Goal: Task Accomplishment & Management: Use online tool/utility

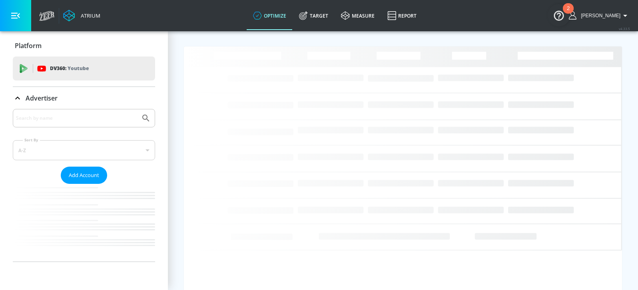
drag, startPoint x: 95, startPoint y: 131, endPoint x: 92, endPoint y: 124, distance: 7.7
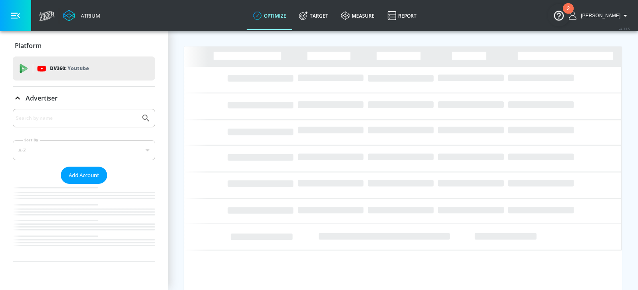
click at [95, 131] on form "Sort By A-Z asc ​ Add Account Loading..." at bounding box center [84, 185] width 142 height 152
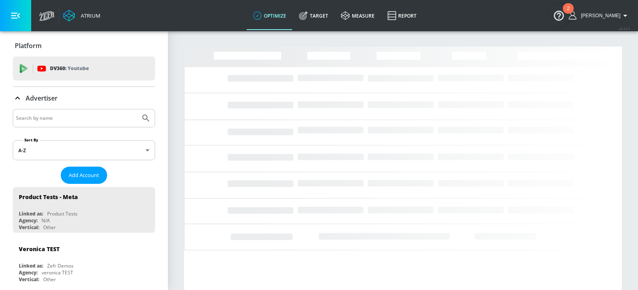
click at [92, 124] on div at bounding box center [84, 118] width 142 height 18
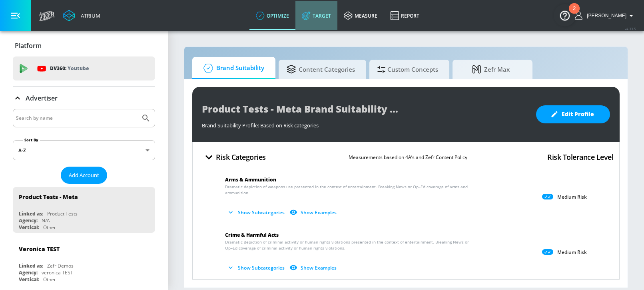
click at [311, 17] on icon at bounding box center [306, 15] width 9 height 9
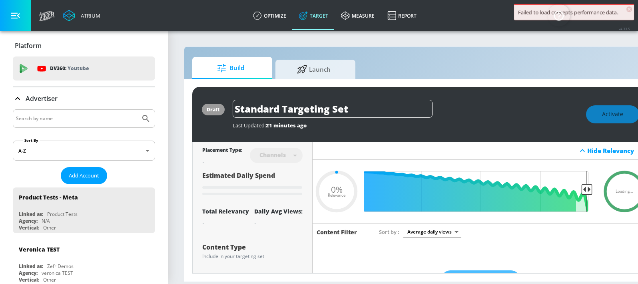
type input "0.05"
drag, startPoint x: 60, startPoint y: 126, endPoint x: 56, endPoint y: 118, distance: 8.2
click at [58, 124] on div at bounding box center [84, 118] width 142 height 18
click at [56, 118] on input "Search by name" at bounding box center [76, 118] width 121 height 10
type input "uss mi"
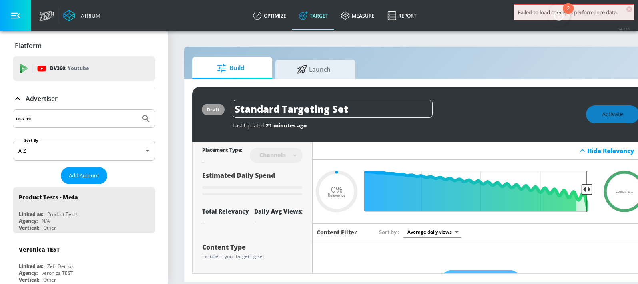
type input "0.6"
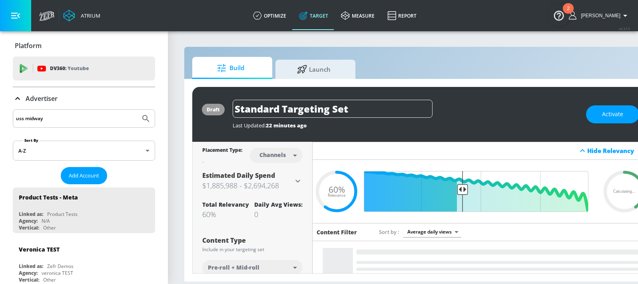
click at [137, 110] on button "Submit Search" at bounding box center [146, 119] width 18 height 18
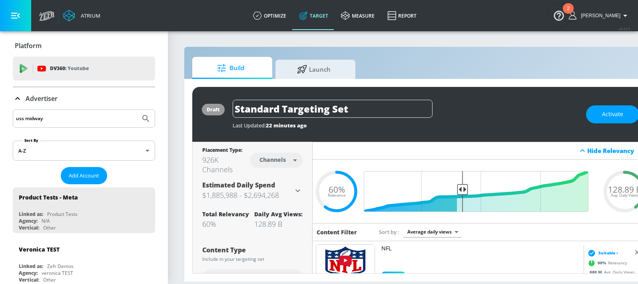
drag, startPoint x: 52, startPoint y: 122, endPoint x: 61, endPoint y: 116, distance: 10.6
click at [61, 116] on input "uss midway" at bounding box center [76, 118] width 121 height 10
click at [24, 120] on input "uss midway" at bounding box center [76, 118] width 121 height 10
click at [25, 118] on input "uss midway" at bounding box center [76, 118] width 121 height 10
click at [137, 110] on button "Submit Search" at bounding box center [146, 119] width 18 height 18
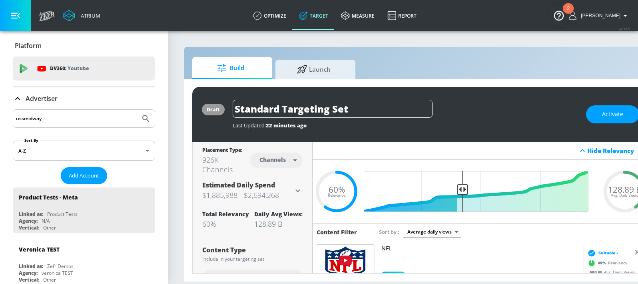
click at [49, 118] on input "ussmidway" at bounding box center [76, 118] width 121 height 10
type input "u"
click at [137, 110] on button "Submit Search" at bounding box center [146, 119] width 18 height 18
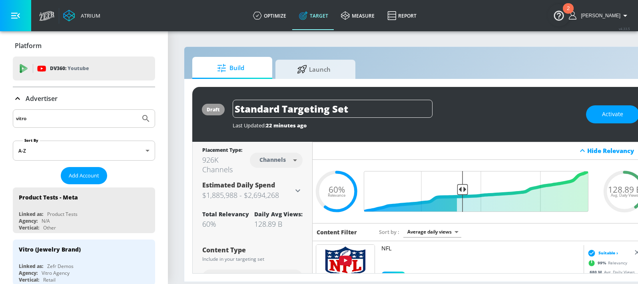
drag, startPoint x: 51, startPoint y: 118, endPoint x: 0, endPoint y: 120, distance: 50.8
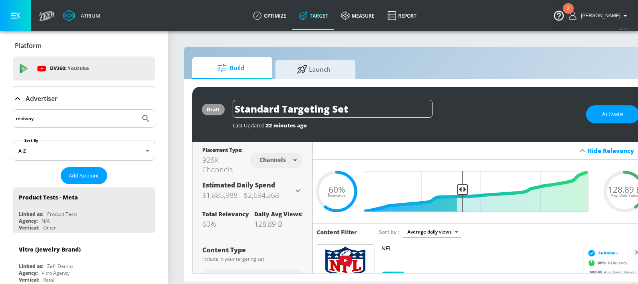
type input "midway"
click at [137, 110] on button "Submit Search" at bounding box center [146, 119] width 18 height 18
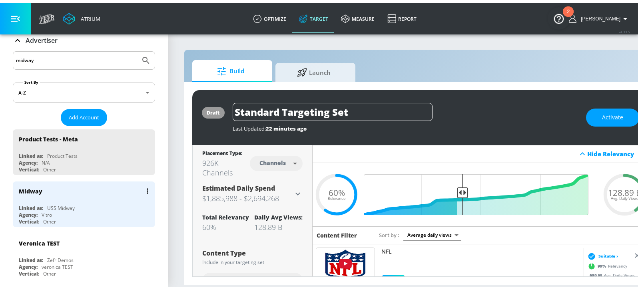
scroll to position [62, 0]
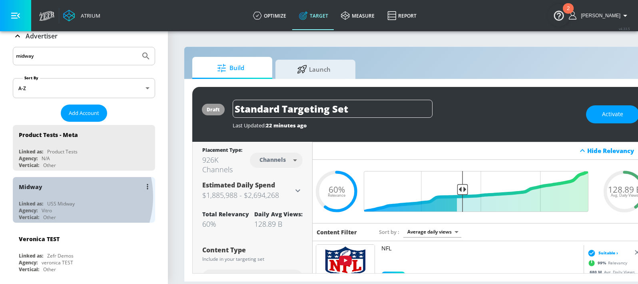
click at [59, 196] on div "Midway Linked as: USS Midway Agency: Vitro Vertical: Other" at bounding box center [84, 200] width 142 height 46
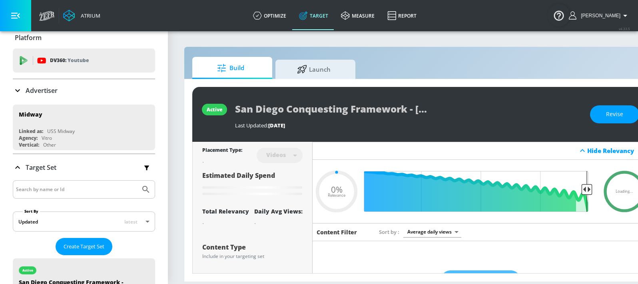
type input "0.05"
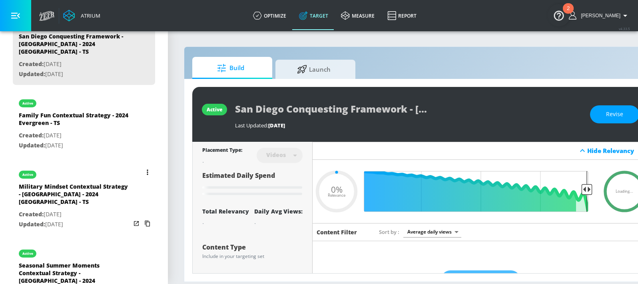
scroll to position [263, 0]
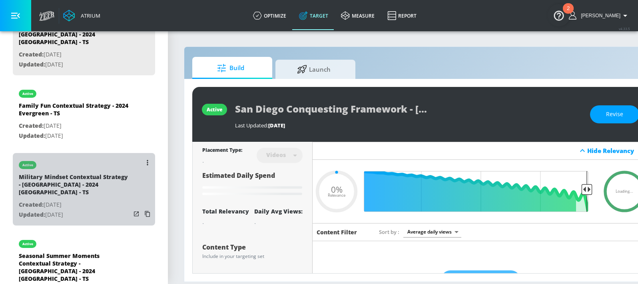
click at [85, 173] on div "Military Mindset Contextual Strategy - [GEOGRAPHIC_DATA] - 2024 [GEOGRAPHIC_DAT…" at bounding box center [75, 186] width 112 height 27
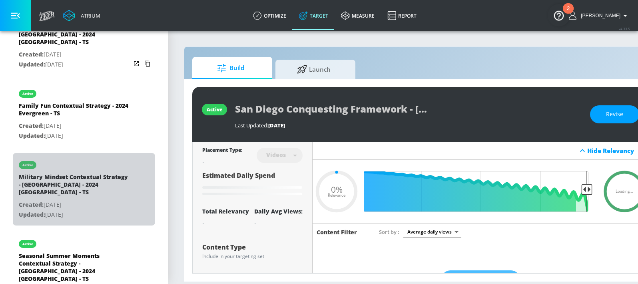
type input "Military Mindset Contextual Strategy - [GEOGRAPHIC_DATA] - 2024 [GEOGRAPHIC_DAT…"
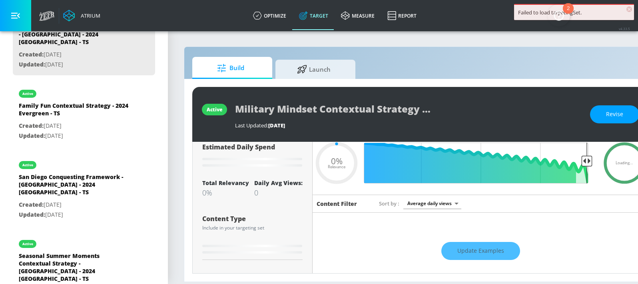
scroll to position [68, 0]
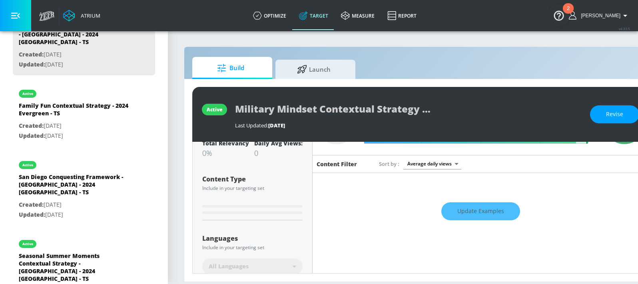
type input "0.4"
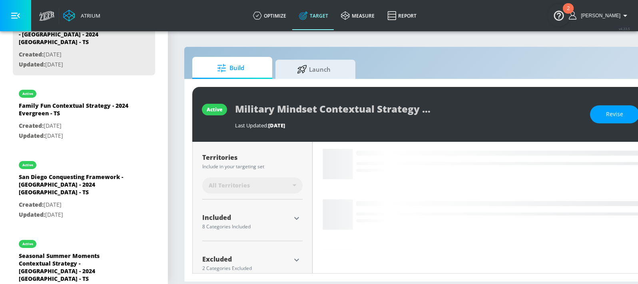
scroll to position [210, 0]
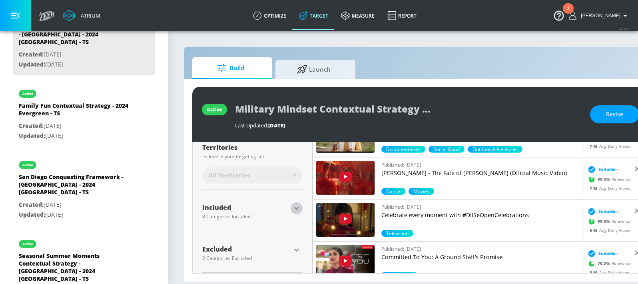
drag, startPoint x: 296, startPoint y: 208, endPoint x: 296, endPoint y: 216, distance: 7.2
click at [296, 216] on div "Included 8 Categories Included" at bounding box center [252, 211] width 100 height 19
click at [294, 206] on icon "button" at bounding box center [297, 208] width 10 height 10
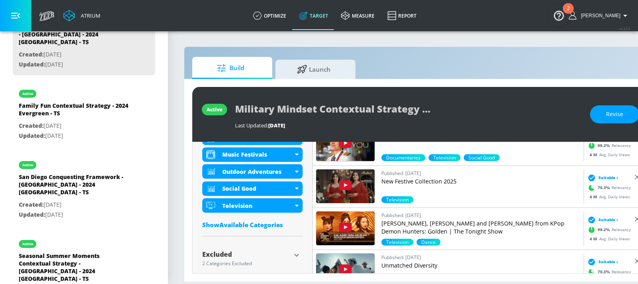
scroll to position [374, 0]
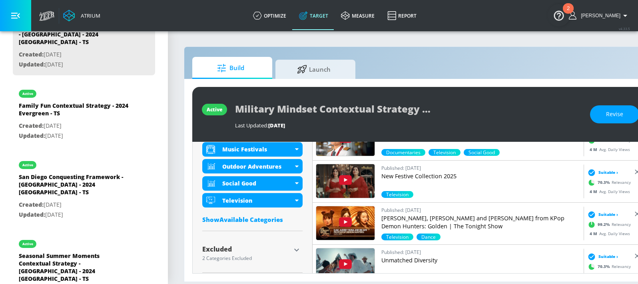
click at [241, 220] on div "Show Available Categories" at bounding box center [252, 219] width 100 height 8
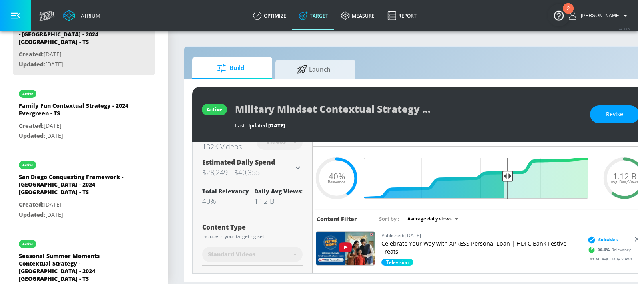
scroll to position [0, 0]
